Goal: Task Accomplishment & Management: Manage account settings

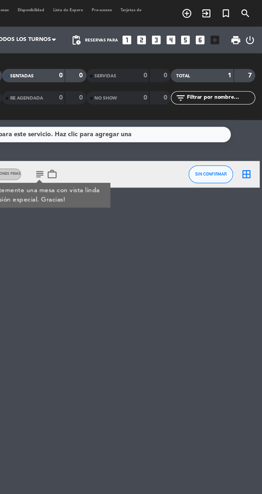
click at [255, 108] on icon "border_all" at bounding box center [253, 105] width 6 height 6
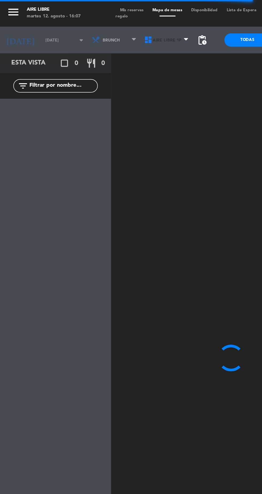
click at [94, 29] on span "Aire Libre 1P" at bounding box center [101, 24] width 32 height 12
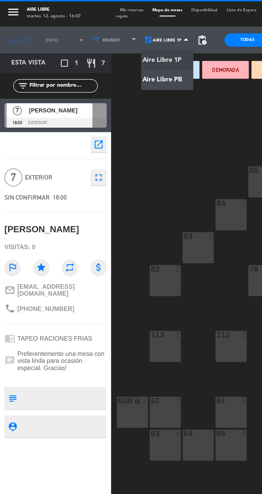
click at [97, 50] on ng-component "menu Aire Libre [DATE] 12. agosto - 16:07 Mis reservas Mapa de mesas Disponibil…" at bounding box center [131, 246] width 262 height 493
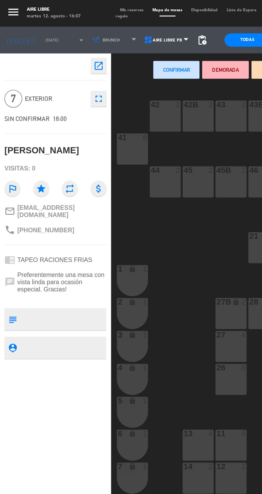
click at [83, 88] on div "41 8" at bounding box center [79, 89] width 19 height 19
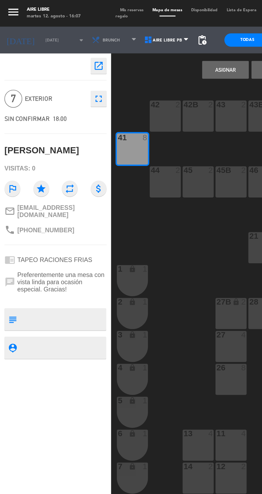
click at [133, 46] on button "Asignar" at bounding box center [136, 42] width 28 height 11
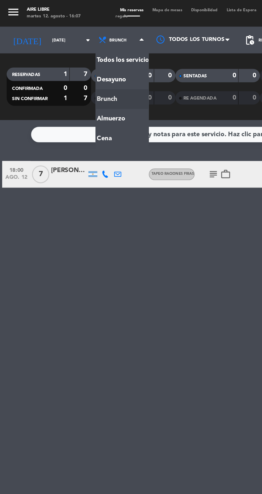
click at [61, 87] on ng-component "menu Aire Libre [DATE] 12. agosto - 16:07 Mis reservas Mapa de mesas Disponibil…" at bounding box center [131, 247] width 262 height 494
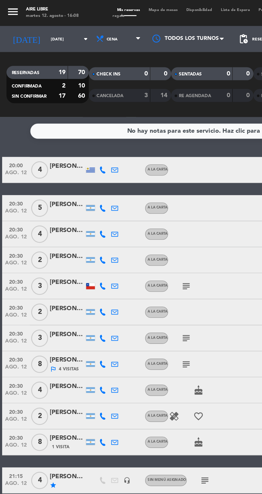
click at [105, 6] on span "Mapa de mesas" at bounding box center [100, 6] width 23 height 2
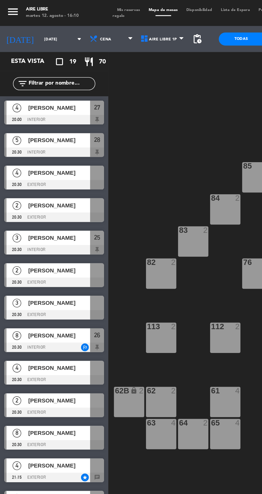
scroll to position [0, 48]
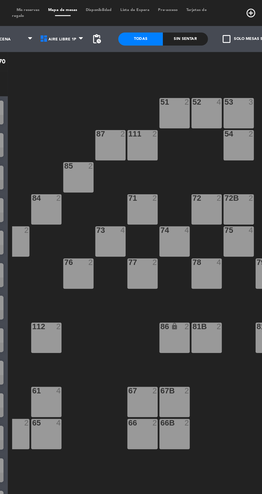
click at [202, 24] on span "check_box_outline_blank" at bounding box center [202, 24] width 5 height 5
click at [219, 24] on input "check_box_outline_blank Solo mesas sin asignar" at bounding box center [219, 24] width 0 height 0
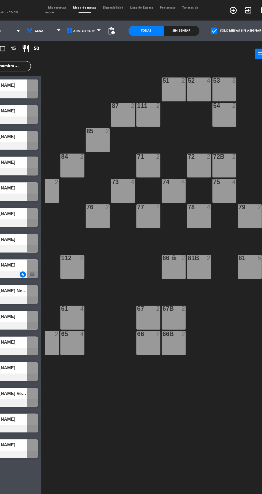
scroll to position [0, 0]
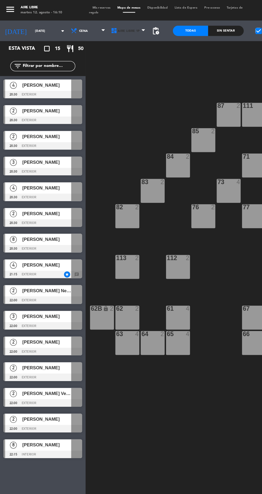
click at [91, 28] on span "Aire Libre 1P" at bounding box center [101, 24] width 32 height 12
click at [94, 52] on ng-component "menu Aire Libre [DATE] 12. agosto - 16:10 Mis reservas Mapa de mesas Disponibil…" at bounding box center [131, 246] width 262 height 493
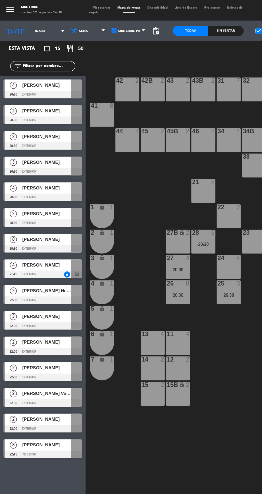
click at [29, 74] on div at bounding box center [34, 74] width 62 height 6
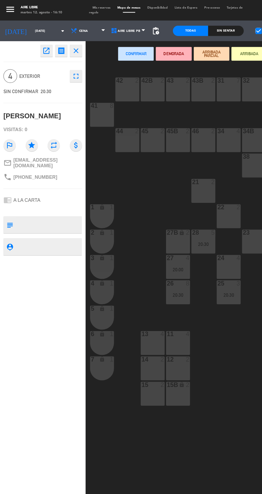
click at [123, 288] on div "14 2" at bounding box center [119, 287] width 19 height 19
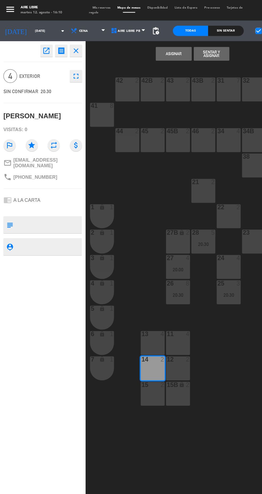
click at [136, 47] on button "Asignar" at bounding box center [136, 42] width 28 height 11
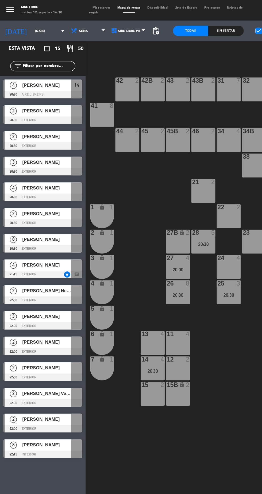
click at [38, 91] on div at bounding box center [34, 94] width 62 height 6
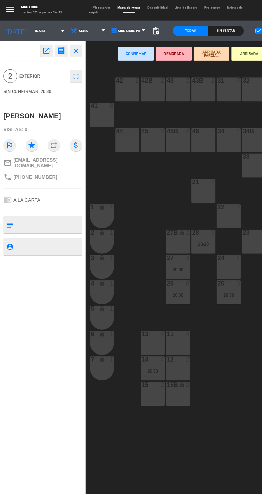
click at [197, 190] on div "23 2" at bounding box center [198, 188] width 19 height 19
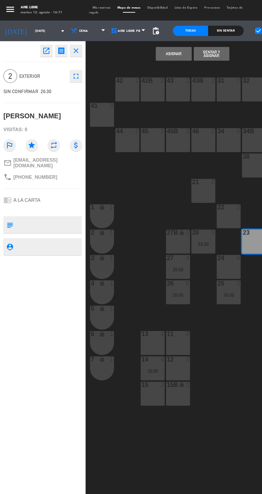
click at [141, 46] on button "Asignar" at bounding box center [136, 42] width 28 height 11
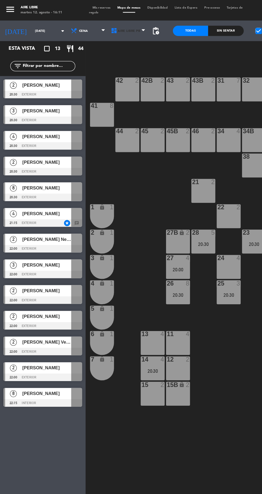
click at [98, 29] on span "Aire Libre PB" at bounding box center [101, 24] width 32 height 12
click at [104, 43] on ng-component "menu Aire Libre [DATE] 12. agosto - 16:11 Mis reservas Mapa de mesas Disponibil…" at bounding box center [131, 246] width 262 height 493
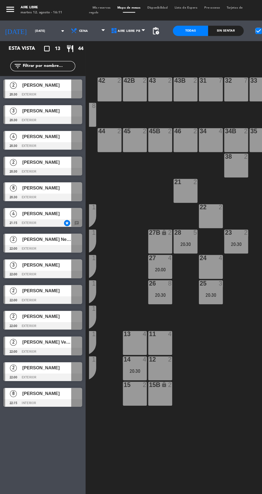
scroll to position [0, 29]
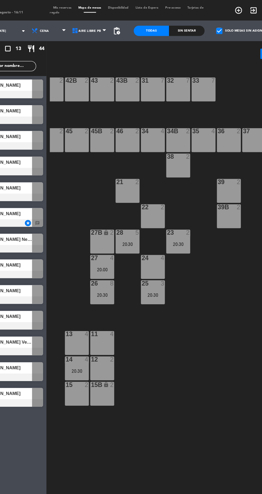
click at [95, 24] on span "Aire Libre PB" at bounding box center [101, 24] width 18 height 3
click at [98, 61] on div "2" at bounding box center [98, 62] width 3 height 5
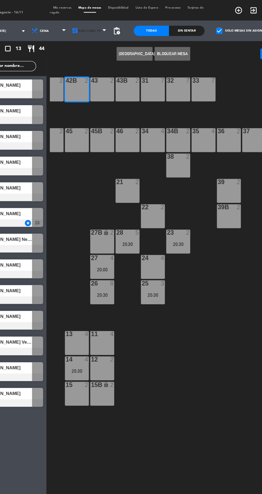
click at [100, 29] on span "Aire Libre PB" at bounding box center [101, 24] width 32 height 12
click at [99, 36] on ng-component "menu Aire Libre [DATE] 12. agosto - 16:11 Mis reservas Mapa de mesas Disponibil…" at bounding box center [131, 246] width 262 height 493
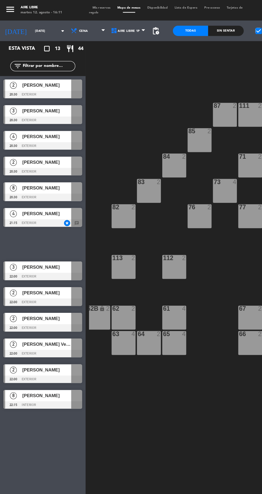
scroll to position [0, 3]
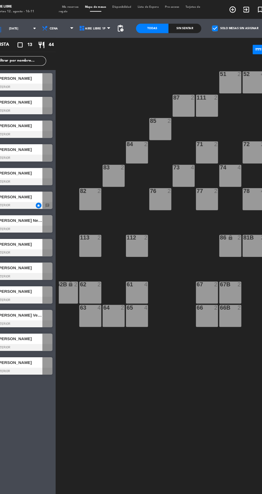
click at [47, 76] on div at bounding box center [34, 74] width 62 height 6
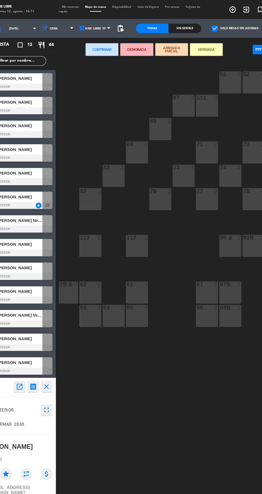
click at [212, 206] on div "86 lock 2" at bounding box center [215, 208] width 19 height 19
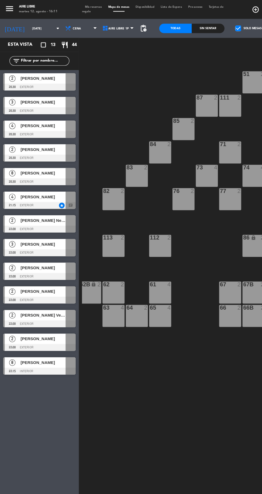
click at [114, 55] on div "51 2 52 4 53 3 111 2 54 2 87 2 85 2 72 2 84 2 71 2 72B 2 83 2 73 4 74 4 75 4 82…" at bounding box center [166, 272] width 193 height 442
click at [33, 71] on div at bounding box center [34, 74] width 62 height 6
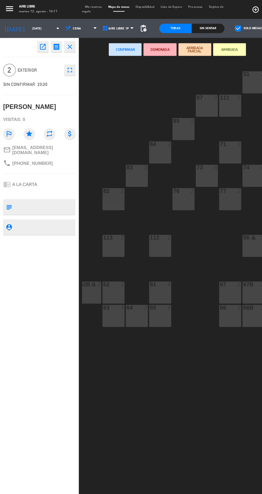
click at [206, 202] on div "86" at bounding box center [206, 201] width 0 height 5
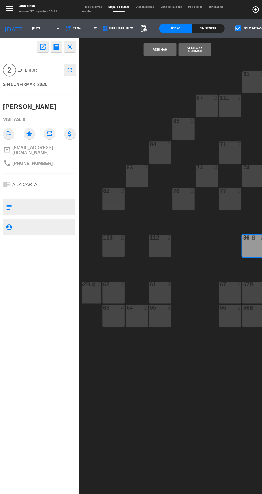
click at [137, 47] on button "Asignar" at bounding box center [136, 42] width 28 height 11
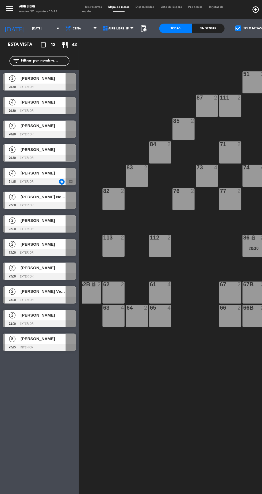
click at [26, 72] on div at bounding box center [34, 74] width 62 height 6
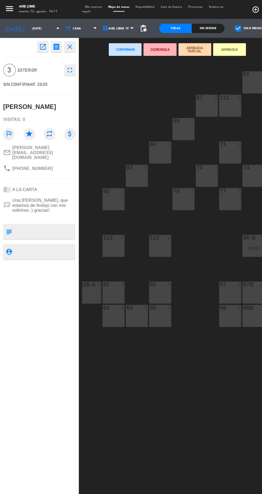
click at [177, 146] on div "73 4" at bounding box center [175, 149] width 19 height 19
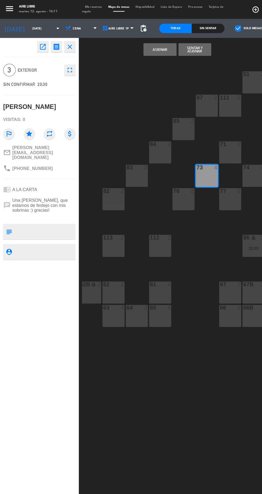
click at [133, 46] on button "Asignar" at bounding box center [136, 42] width 28 height 11
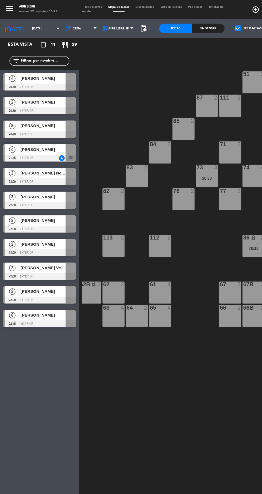
click at [27, 68] on span "[PERSON_NAME]" at bounding box center [36, 67] width 38 height 6
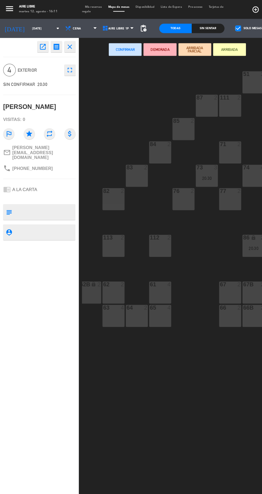
click at [99, 168] on div "82 2" at bounding box center [96, 168] width 19 height 19
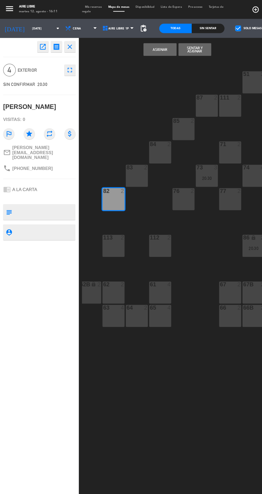
click at [137, 42] on button "Asignar" at bounding box center [136, 42] width 28 height 11
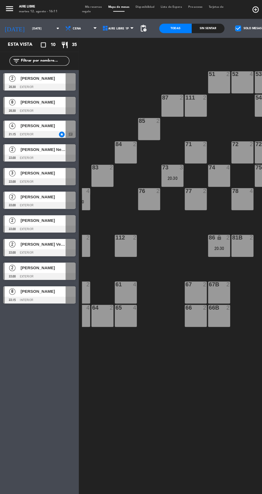
scroll to position [0, 34]
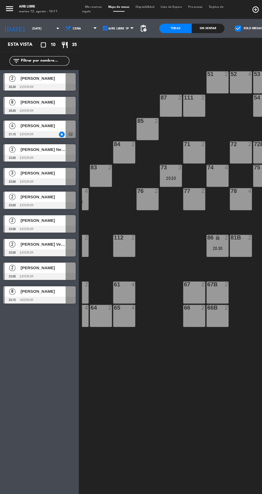
click at [30, 66] on span "[PERSON_NAME]" at bounding box center [36, 67] width 38 height 6
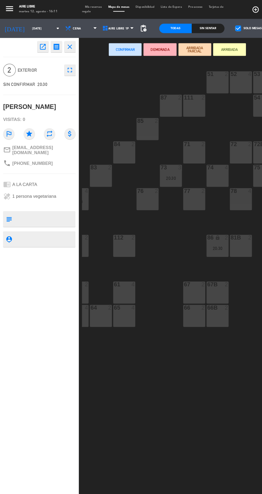
click at [207, 205] on div "81b 2" at bounding box center [204, 208] width 19 height 19
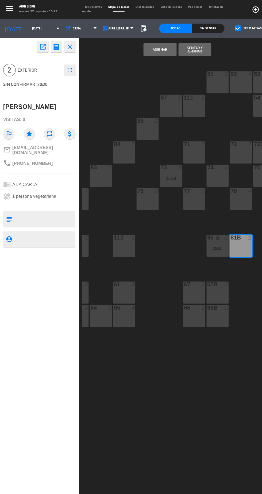
click at [135, 45] on button "Asignar" at bounding box center [136, 42] width 28 height 11
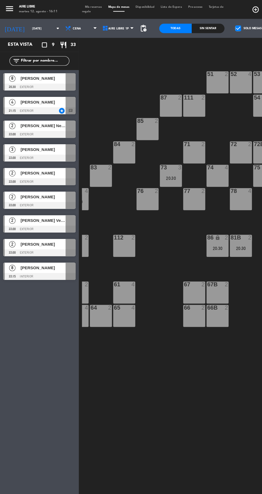
click at [35, 74] on div at bounding box center [34, 74] width 62 height 6
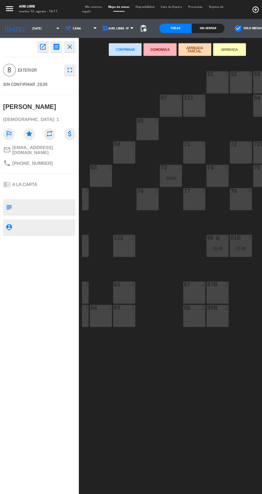
click at [168, 171] on div "77 2" at bounding box center [164, 168] width 19 height 19
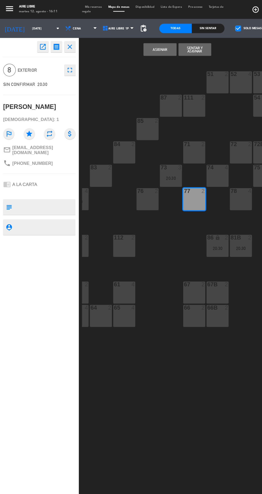
click at [202, 170] on div "78 4" at bounding box center [204, 168] width 19 height 19
click at [131, 45] on button "Asignar" at bounding box center [136, 42] width 28 height 11
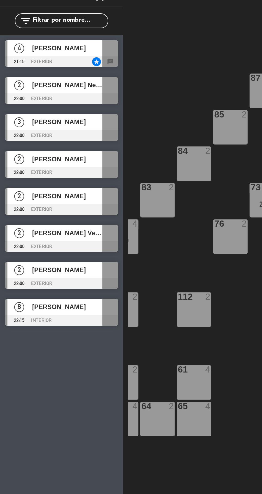
click at [31, 70] on div "[PERSON_NAME]" at bounding box center [36, 66] width 39 height 9
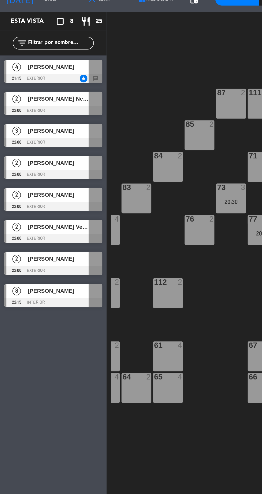
scroll to position [0, 35]
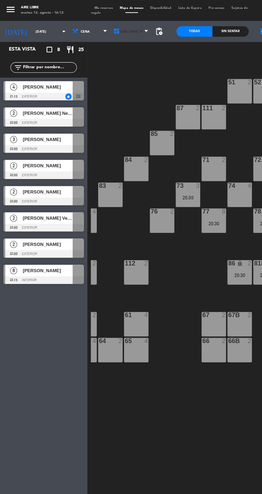
click at [95, 24] on span "Aire Libre 1P" at bounding box center [100, 24] width 17 height 3
click at [102, 52] on ng-component "menu Aire Libre [DATE] 12. agosto - 16:12 Mis reservas Mapa de mesas Disponibil…" at bounding box center [131, 246] width 262 height 493
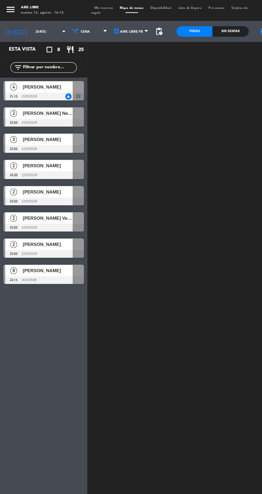
scroll to position [0, 0]
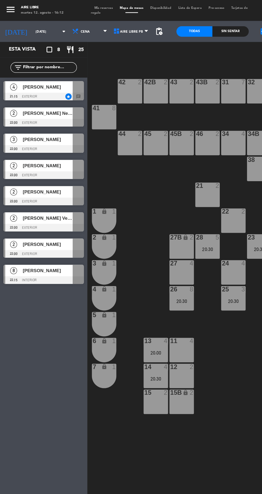
click at [32, 72] on div at bounding box center [34, 74] width 62 height 6
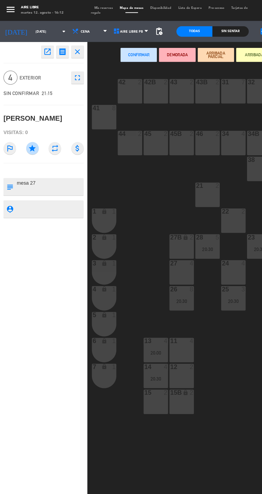
click at [145, 206] on div "27 4" at bounding box center [139, 208] width 19 height 19
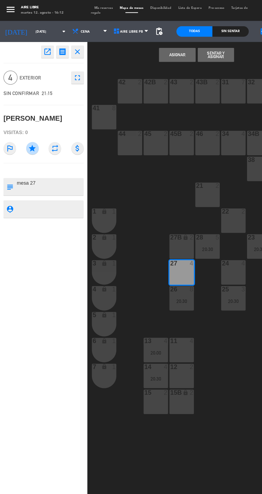
click at [136, 47] on button "Asignar" at bounding box center [136, 42] width 28 height 11
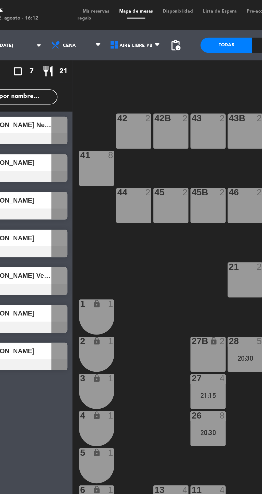
scroll to position [0, 29]
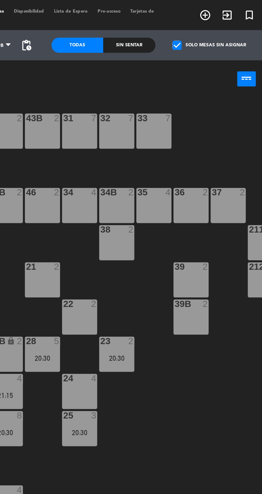
click at [218, 10] on icon "add_circle_outline" at bounding box center [217, 8] width 6 height 6
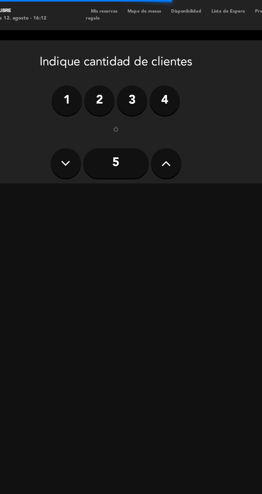
click at [112, 88] on icon at bounding box center [112, 87] width 5 height 8
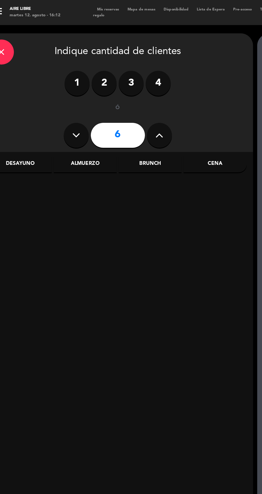
click at [67, 105] on div "Almuerzo" at bounding box center [64, 105] width 40 height 11
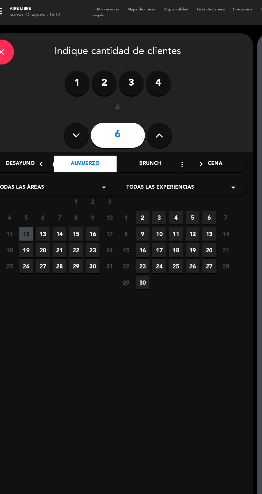
click at [52, 151] on span "14" at bounding box center [48, 150] width 9 height 9
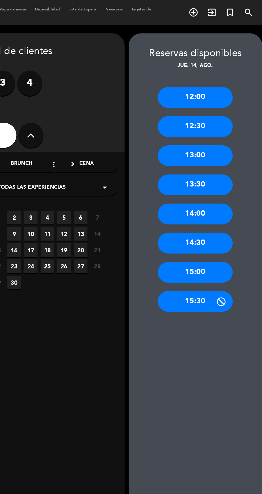
click at [221, 99] on div "13:00" at bounding box center [218, 99] width 48 height 13
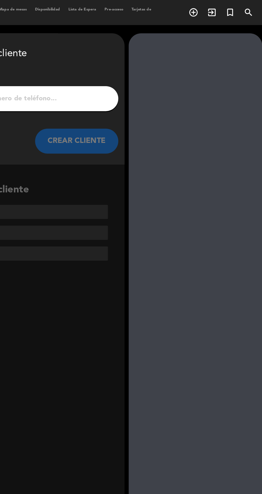
click at [116, 65] on input "1" at bounding box center [86, 63] width 158 height 7
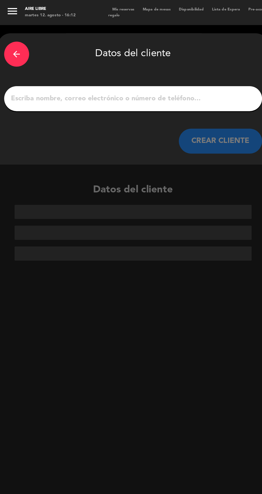
paste input "Cambiamos a [PERSON_NAME]"
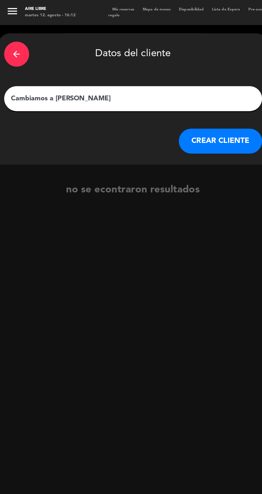
click at [35, 65] on input "Cambiamos a [PERSON_NAME]" at bounding box center [86, 63] width 158 height 7
type input "[PERSON_NAME]"
click at [143, 92] on button "CREAR CLIENTE" at bounding box center [141, 91] width 53 height 16
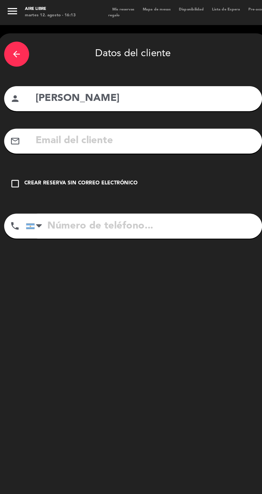
click at [11, 116] on icon "check_box_outline_blank" at bounding box center [10, 118] width 6 height 6
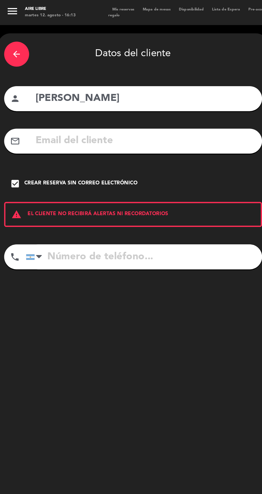
click at [11, 116] on icon "check_box" at bounding box center [10, 118] width 6 height 6
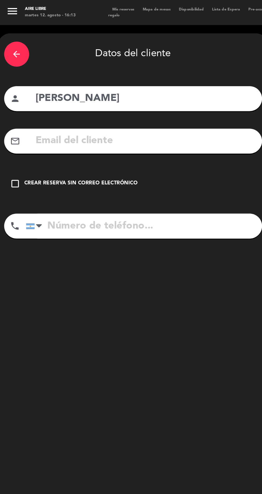
click at [46, 92] on input "text" at bounding box center [93, 90] width 142 height 11
click at [43, 87] on input "text" at bounding box center [93, 90] width 142 height 11
click at [70, 93] on input "text" at bounding box center [93, 90] width 142 height 11
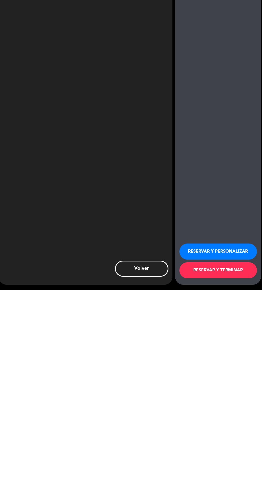
scroll to position [34, 0]
type input "[EMAIL_ADDRESS][PERSON_NAME][DOMAIN_NAME]"
click at [213, 474] on button "RESERVAR Y TERMINAR" at bounding box center [218, 474] width 78 height 16
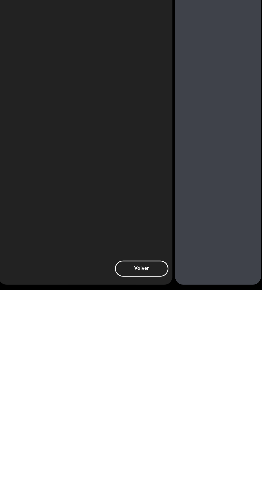
scroll to position [0, 0]
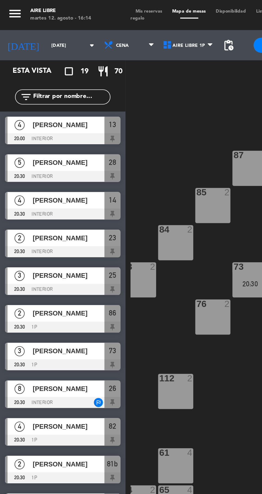
scroll to position [0, 48]
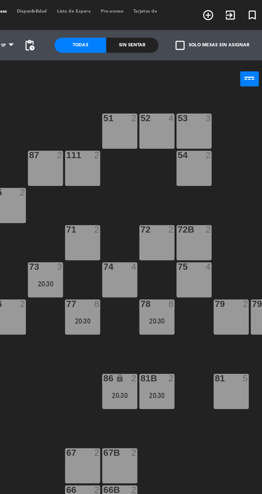
click at [217, 10] on icon "add_circle_outline" at bounding box center [217, 8] width 6 height 6
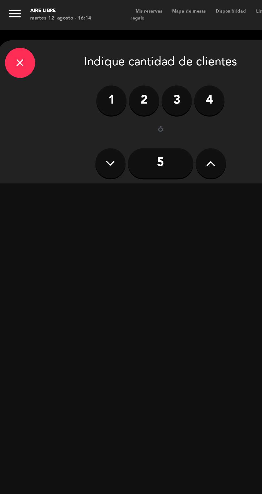
click at [114, 83] on icon at bounding box center [112, 87] width 5 height 8
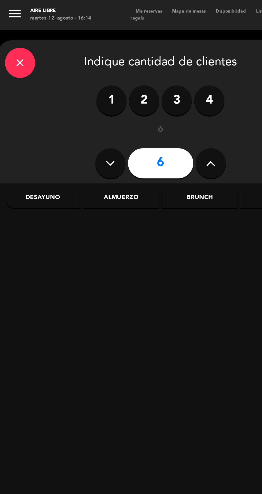
click at [117, 79] on button at bounding box center [112, 87] width 16 height 16
click at [114, 83] on icon at bounding box center [112, 87] width 5 height 8
click at [113, 83] on icon at bounding box center [112, 87] width 5 height 8
click at [115, 79] on button at bounding box center [112, 87] width 16 height 16
type input "10"
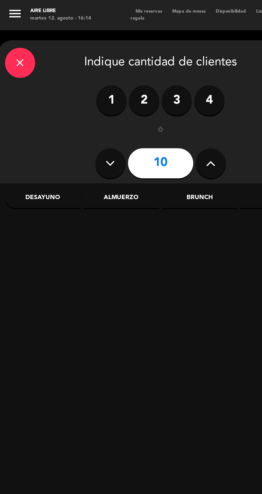
click at [66, 100] on div "Almuerzo" at bounding box center [64, 105] width 40 height 11
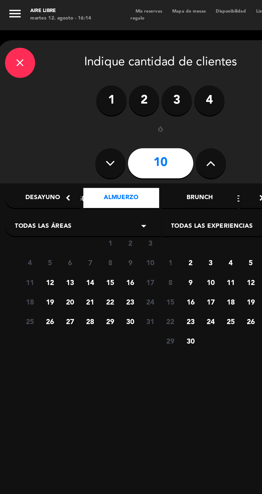
click at [34, 146] on span "13" at bounding box center [37, 150] width 9 height 9
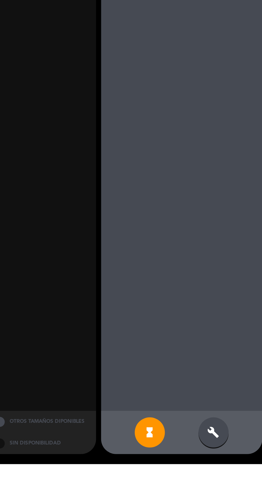
click at [240, 485] on div "build" at bounding box center [235, 477] width 16 height 16
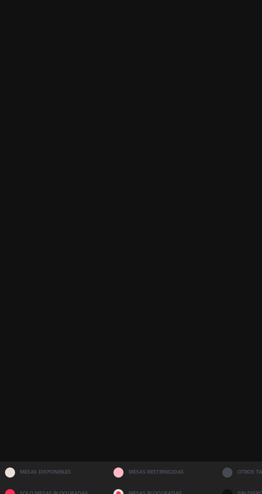
scroll to position [22, 0]
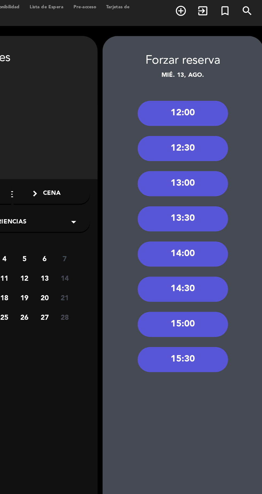
click at [227, 93] on div "13:00" at bounding box center [218, 99] width 48 height 13
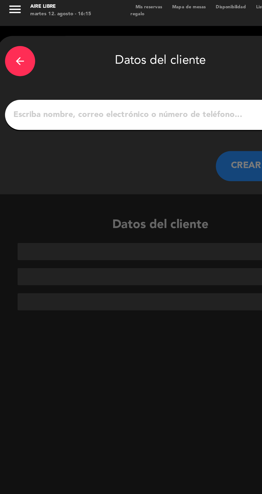
click at [46, 60] on input "1" at bounding box center [86, 63] width 158 height 7
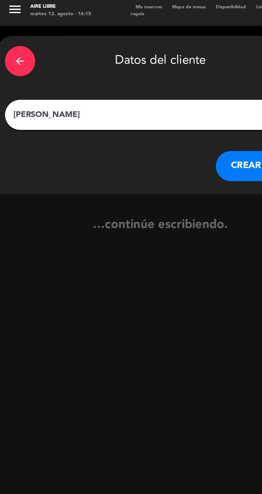
type input "[PERSON_NAME]"
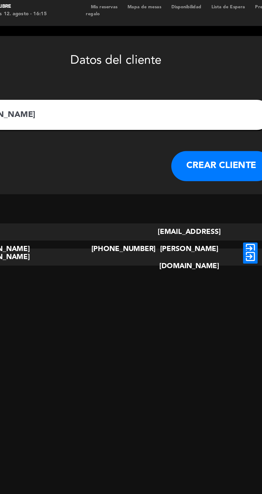
click at [160, 131] on icon "exit_to_app" at bounding box center [157, 134] width 8 height 7
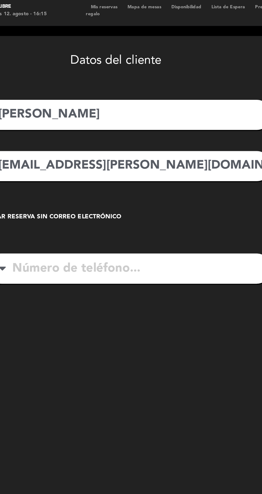
type input "[PHONE_NUMBER]"
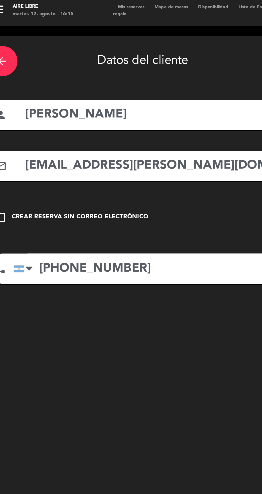
click at [108, 58] on input "[PERSON_NAME]" at bounding box center [93, 63] width 142 height 11
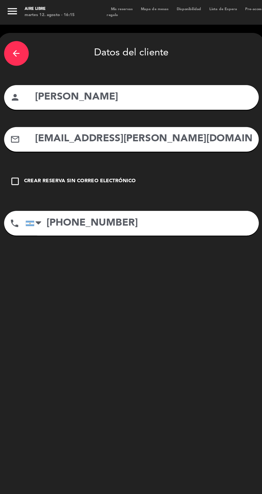
scroll to position [20, 0]
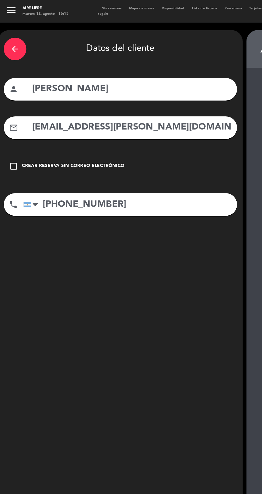
type input "[PERSON_NAME]"
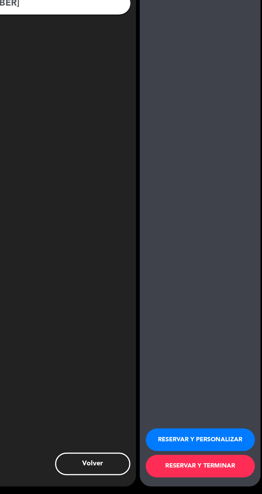
scroll to position [34, 0]
click at [216, 454] on button "RESERVAR Y PERSONALIZAR" at bounding box center [218, 455] width 78 height 16
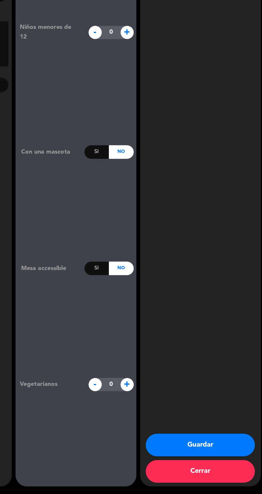
type input "[PHONE_NUMBER]"
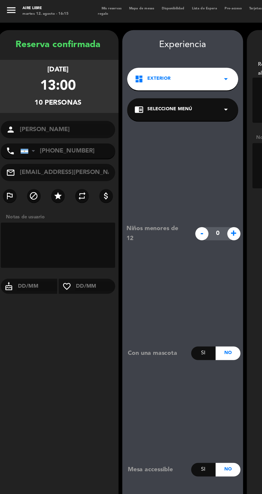
click at [55, 136] on icon "repeat" at bounding box center [58, 139] width 6 height 6
click at [44, 136] on icon "star" at bounding box center [41, 139] width 6 height 6
click at [62, 134] on label "repeat" at bounding box center [58, 139] width 10 height 10
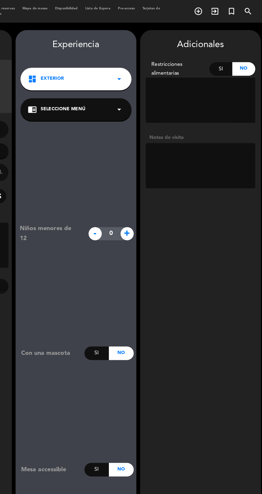
click at [211, 102] on textarea at bounding box center [218, 118] width 78 height 32
type textarea "Menu"
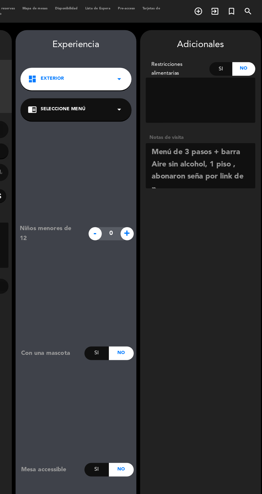
scroll to position [3, 0]
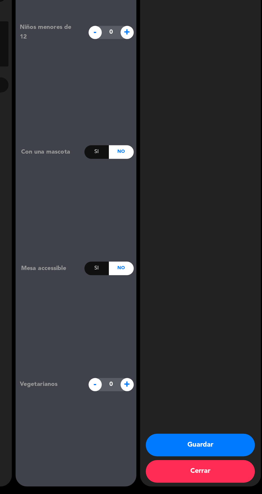
type textarea "Menú de 3 pasos + barra Aire sin alcohol, 1 piso , abonaron seña por link de pa…"
click at [222, 459] on button "Guardar" at bounding box center [218, 459] width 78 height 16
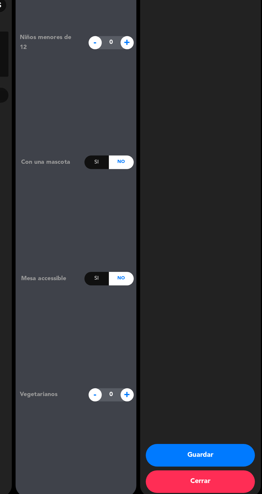
scroll to position [0, 0]
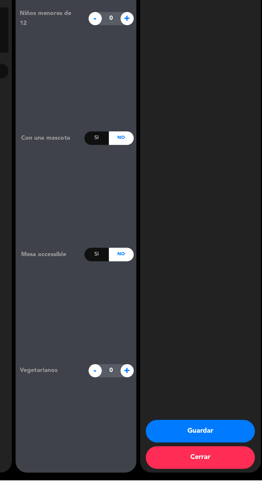
click at [223, 467] on button "Guardar" at bounding box center [218, 459] width 78 height 16
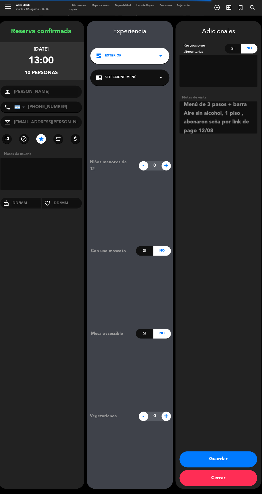
click at [218, 467] on button "Guardar" at bounding box center [218, 459] width 78 height 16
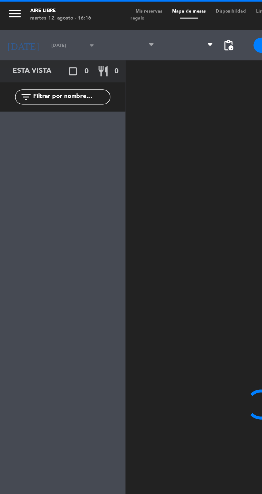
click at [30, 25] on input "[DATE]" at bounding box center [42, 24] width 34 height 8
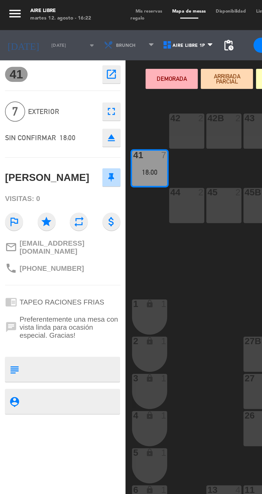
click at [29, 24] on input "[DATE]" at bounding box center [42, 24] width 34 height 8
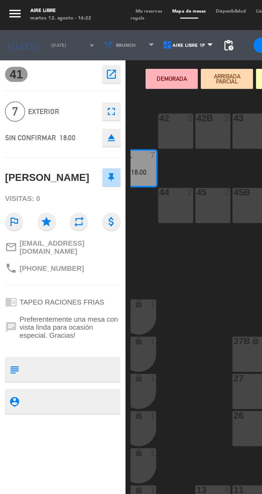
click at [109, 146] on div "42 2 43 2 31 7 32 7 33 7 42B 2 43B 2 41 7 18:00 44 2 45 2 46 2 35 4 34 4 36 2 4…" at bounding box center [166, 272] width 193 height 442
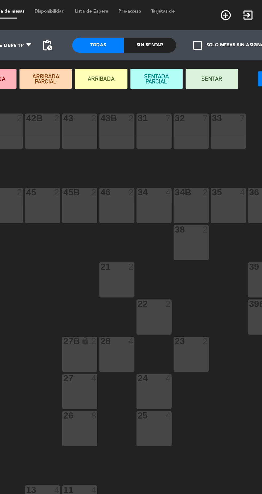
scroll to position [0, 29]
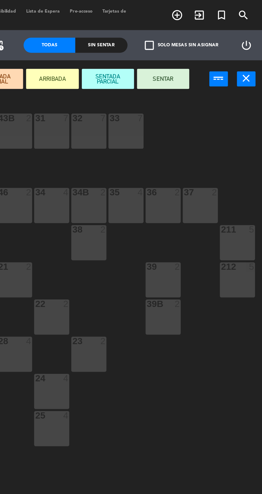
click at [256, 44] on icon "close" at bounding box center [254, 42] width 6 height 6
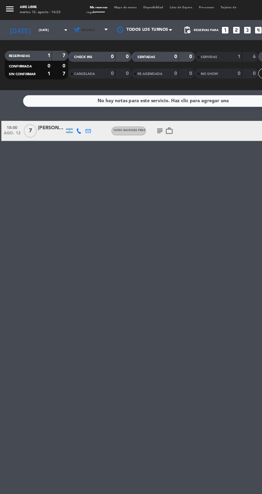
click at [67, 27] on span "Brunch" at bounding box center [73, 24] width 32 height 12
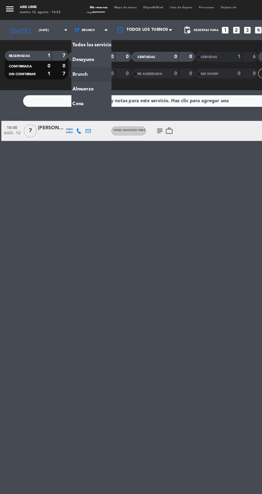
click at [61, 87] on ng-component "menu Aire Libre [DATE] 12. agosto - 16:22 Mis reservas Mapa de mesas Disponibil…" at bounding box center [131, 247] width 262 height 494
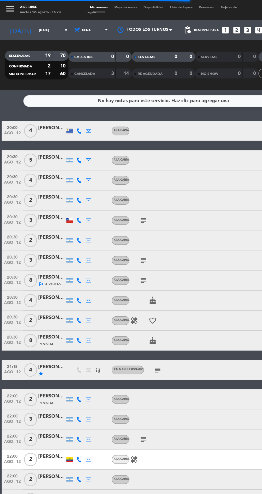
click at [33, 24] on input "[DATE]" at bounding box center [46, 24] width 34 height 8
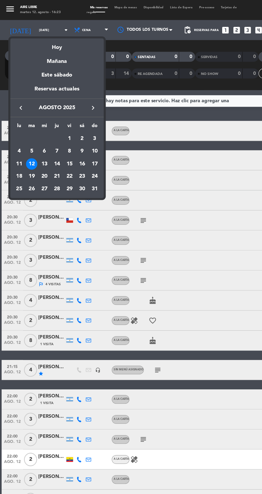
click at [34, 126] on td "13" at bounding box center [35, 131] width 10 height 10
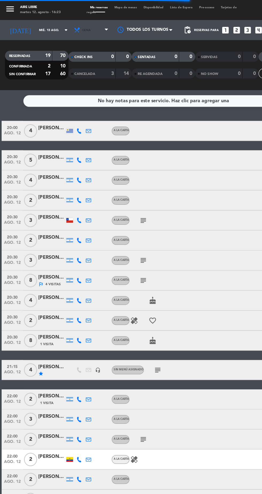
click at [63, 28] on span "Cena" at bounding box center [73, 24] width 32 height 12
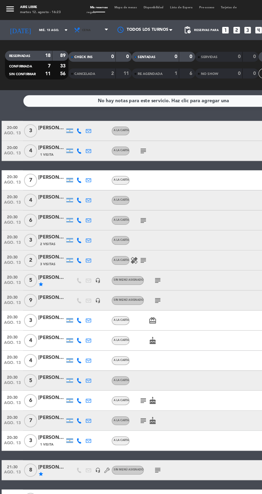
click at [65, 28] on span "Cena" at bounding box center [73, 24] width 32 height 12
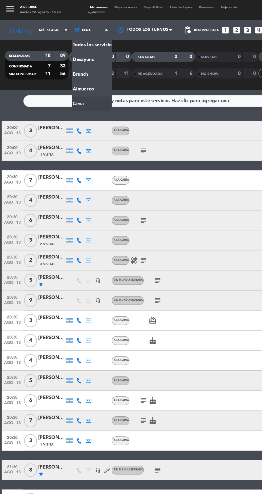
click at [66, 75] on ng-component "menu Aire Libre [DATE] 12. agosto - 16:23 Mis reservas Mapa de mesas Disponibil…" at bounding box center [131, 247] width 262 height 494
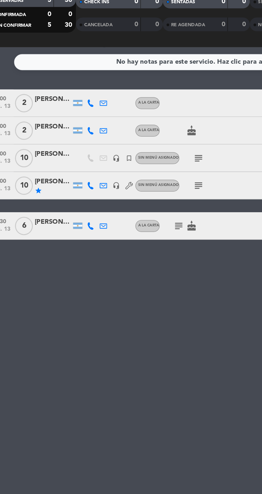
click at [128, 139] on icon "subject" at bounding box center [126, 137] width 6 height 6
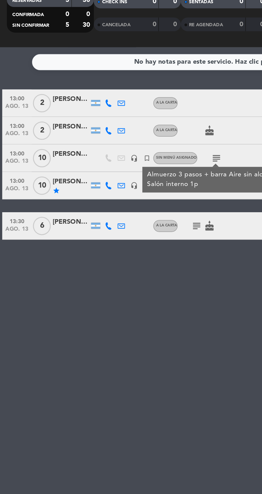
click at [43, 139] on div at bounding box center [41, 140] width 21 height 4
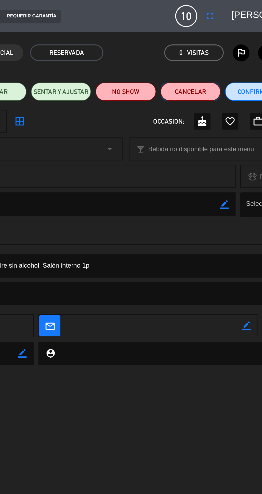
click at [174, 55] on button "Cancelar" at bounding box center [168, 53] width 35 height 11
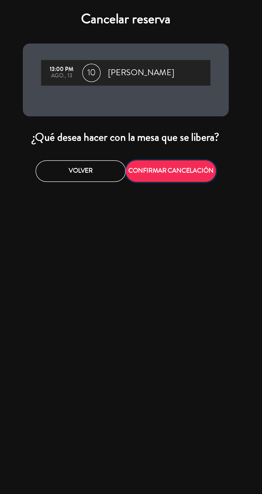
click at [168, 102] on button "CONFIRMAR CANCELACIÓN" at bounding box center [157, 100] width 53 height 13
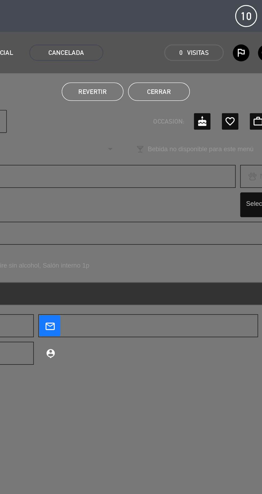
click at [148, 55] on button "Cerrar" at bounding box center [150, 53] width 36 height 11
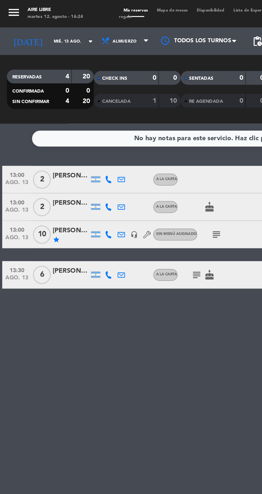
click at [128, 137] on icon "subject" at bounding box center [126, 137] width 6 height 6
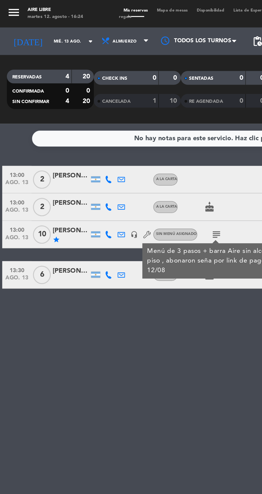
click at [29, 24] on input "mié. 13 ago." at bounding box center [46, 24] width 34 height 8
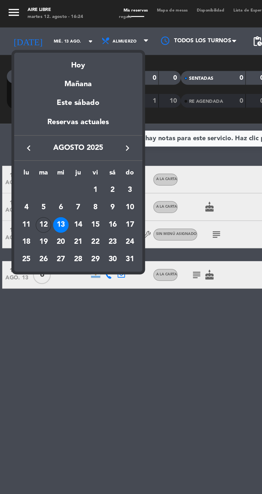
click at [47, 133] on div "14" at bounding box center [45, 131] width 9 height 9
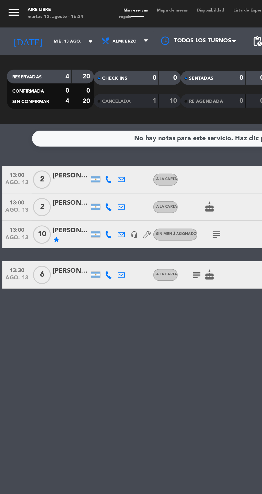
type input "jue. 14 ago."
click at [127, 207] on div "No hay notas para este servicio. Haz clic para agregar una 13:00 [DATE] 2 [PERS…" at bounding box center [131, 282] width 262 height 421
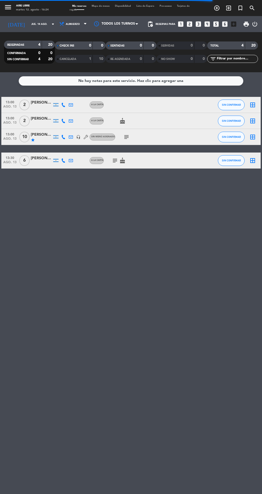
click at [220, 341] on div "No hay notas para este servicio. Haz clic para agregar una 13:00 [DATE] 2 [PERS…" at bounding box center [131, 282] width 262 height 421
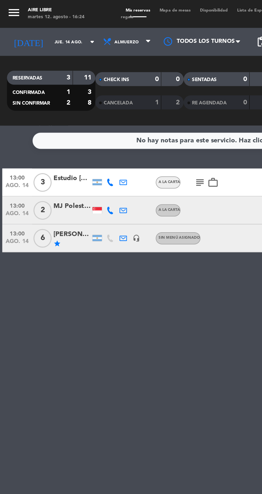
click at [42, 137] on div "[PERSON_NAME]" at bounding box center [41, 135] width 21 height 6
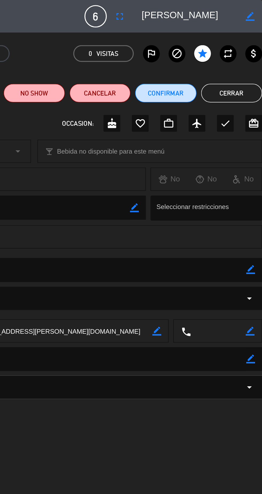
click at [256, 156] on icon "border_color" at bounding box center [255, 154] width 5 height 5
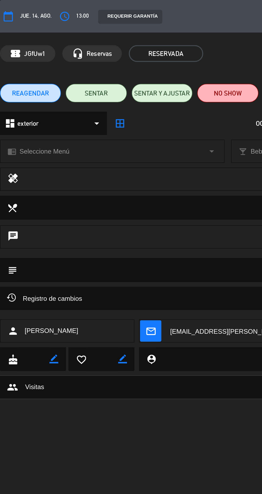
click at [37, 157] on textarea at bounding box center [131, 155] width 243 height 14
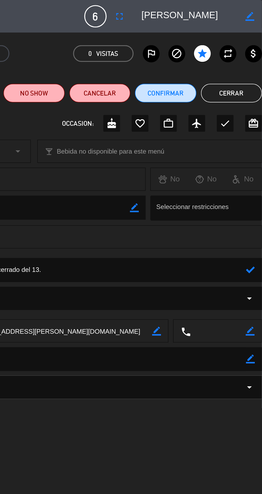
type textarea "Especial atención son del mismo grupo de los 10 del menú cerrado del 13."
click at [257, 155] on icon at bounding box center [255, 154] width 5 height 5
click at [229, 32] on icon "star" at bounding box center [228, 31] width 6 height 6
click at [229, 30] on icon "star" at bounding box center [228, 31] width 6 height 6
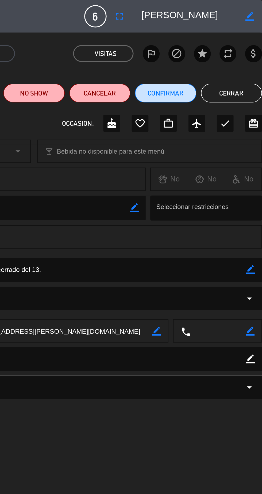
click at [229, 31] on icon "star" at bounding box center [228, 31] width 6 height 6
click at [227, 33] on icon "star" at bounding box center [228, 31] width 6 height 6
click at [230, 34] on icon "star" at bounding box center [228, 31] width 6 height 6
click at [246, 54] on button "Cerrar" at bounding box center [244, 53] width 35 height 11
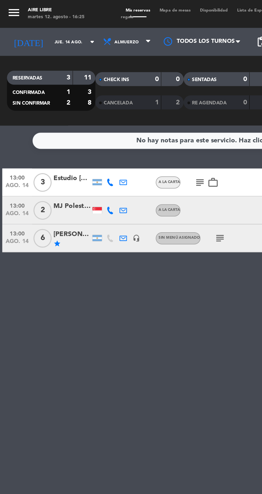
click at [150, 263] on div "No hay notas para este servicio. Haz clic para agregar una 13:00 [DATE] 3 Estud…" at bounding box center [131, 282] width 262 height 421
click at [150, 99] on div at bounding box center [156, 105] width 14 height 16
click at [149, 264] on div "No hay notas para este servicio. Haz clic para agregar una 13:00 [DATE] 3 Estud…" at bounding box center [131, 282] width 262 height 421
